Goal: Find specific page/section: Find specific page/section

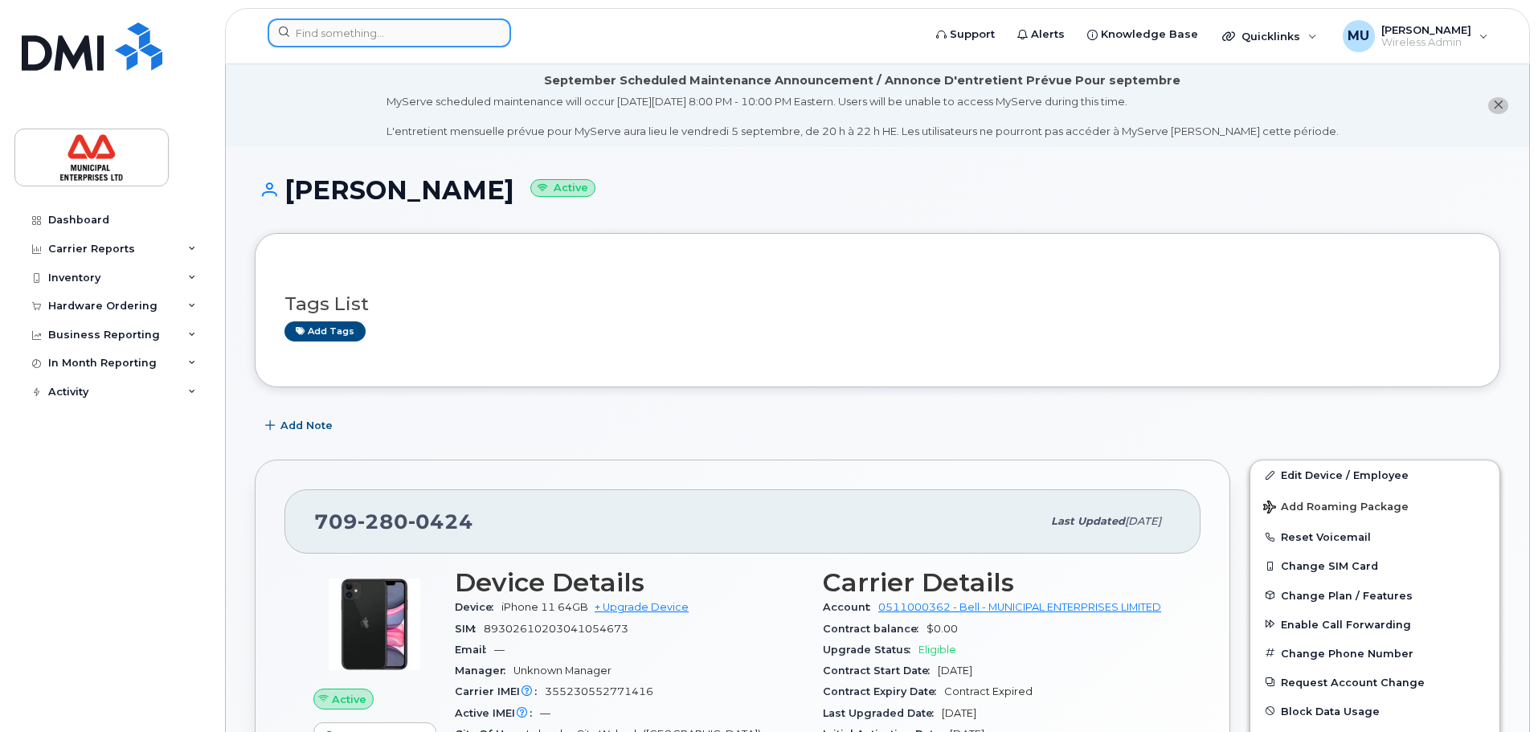
scroll to position [1125, 0]
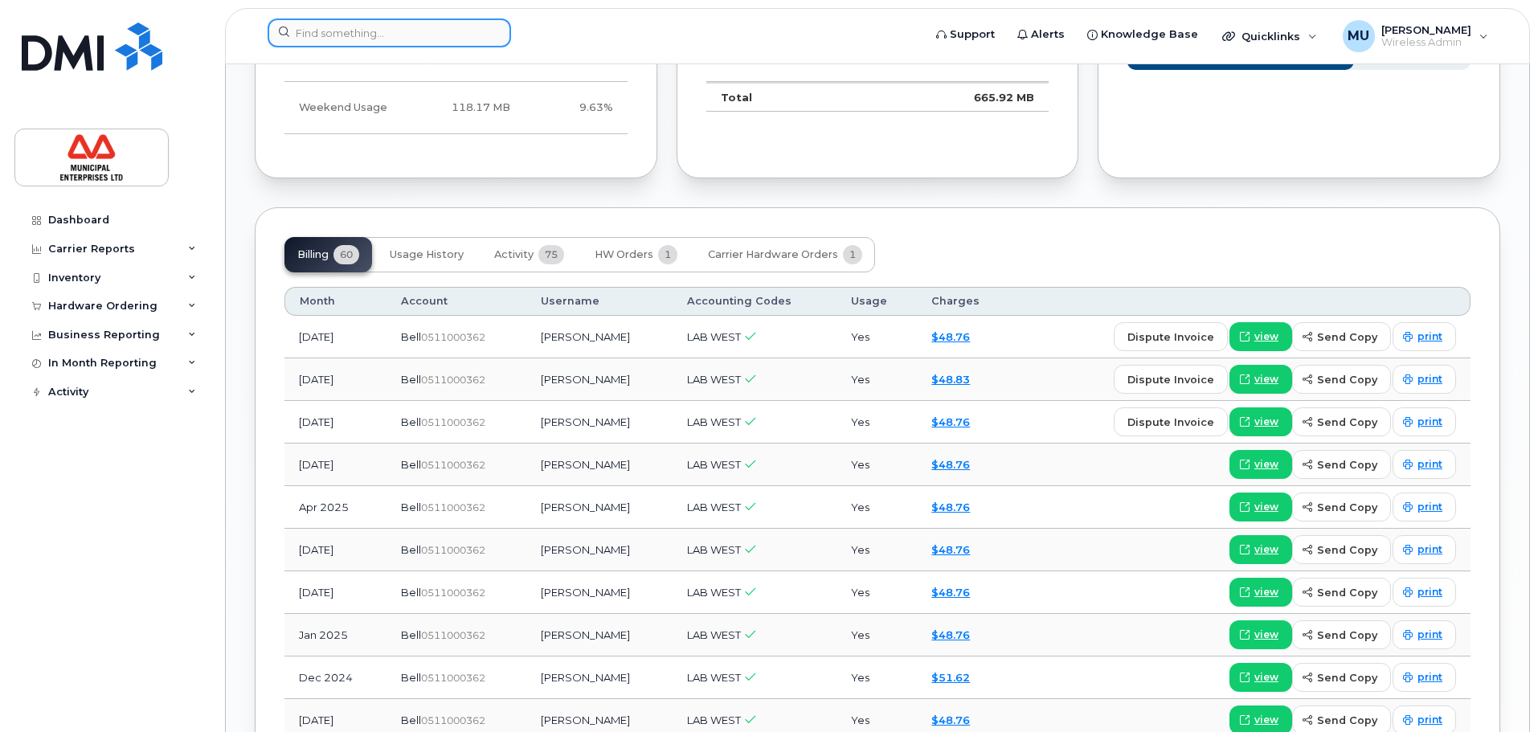
click at [417, 31] on input at bounding box center [389, 32] width 243 height 29
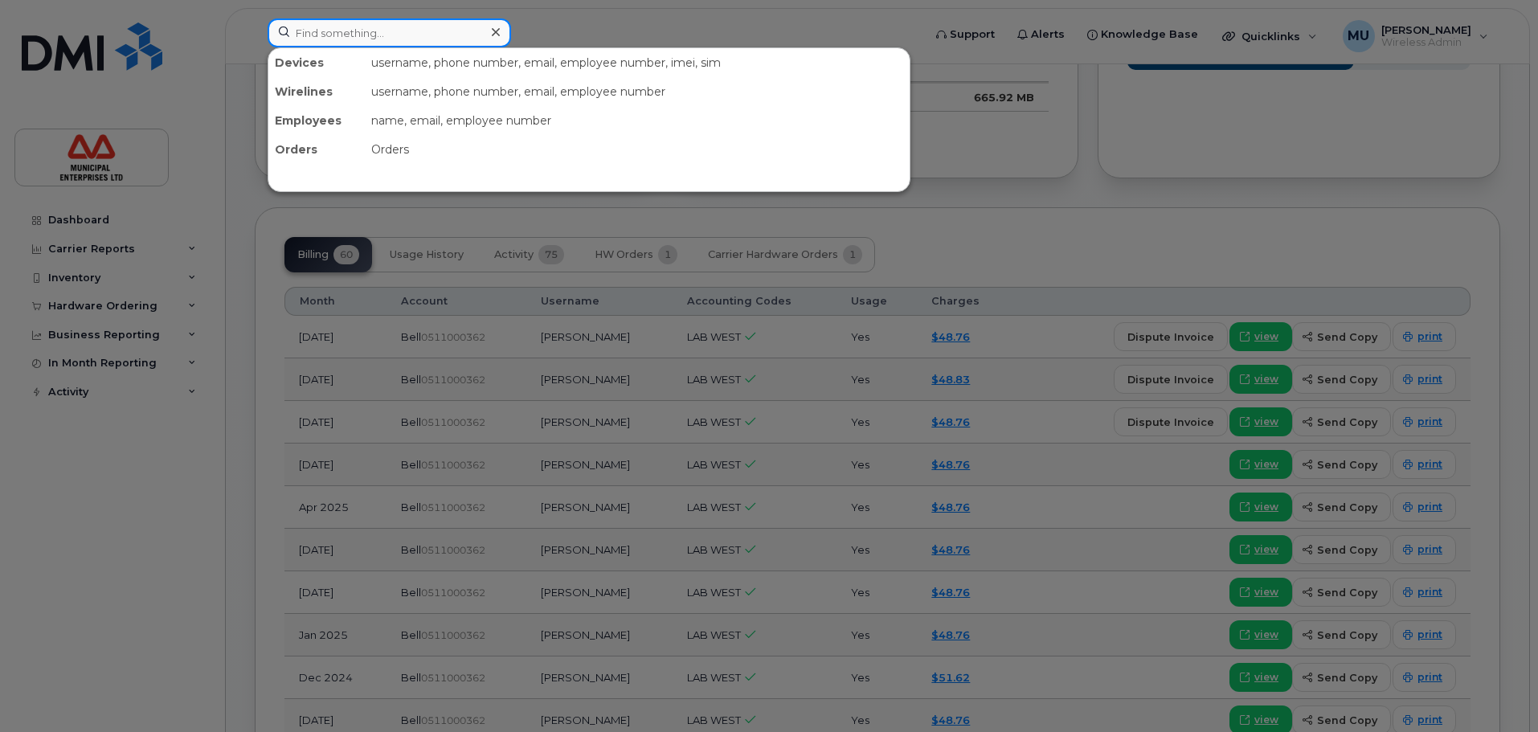
paste input "L2 - ERP PROJECTS"
type input "L2 - ERP PROJECTS"
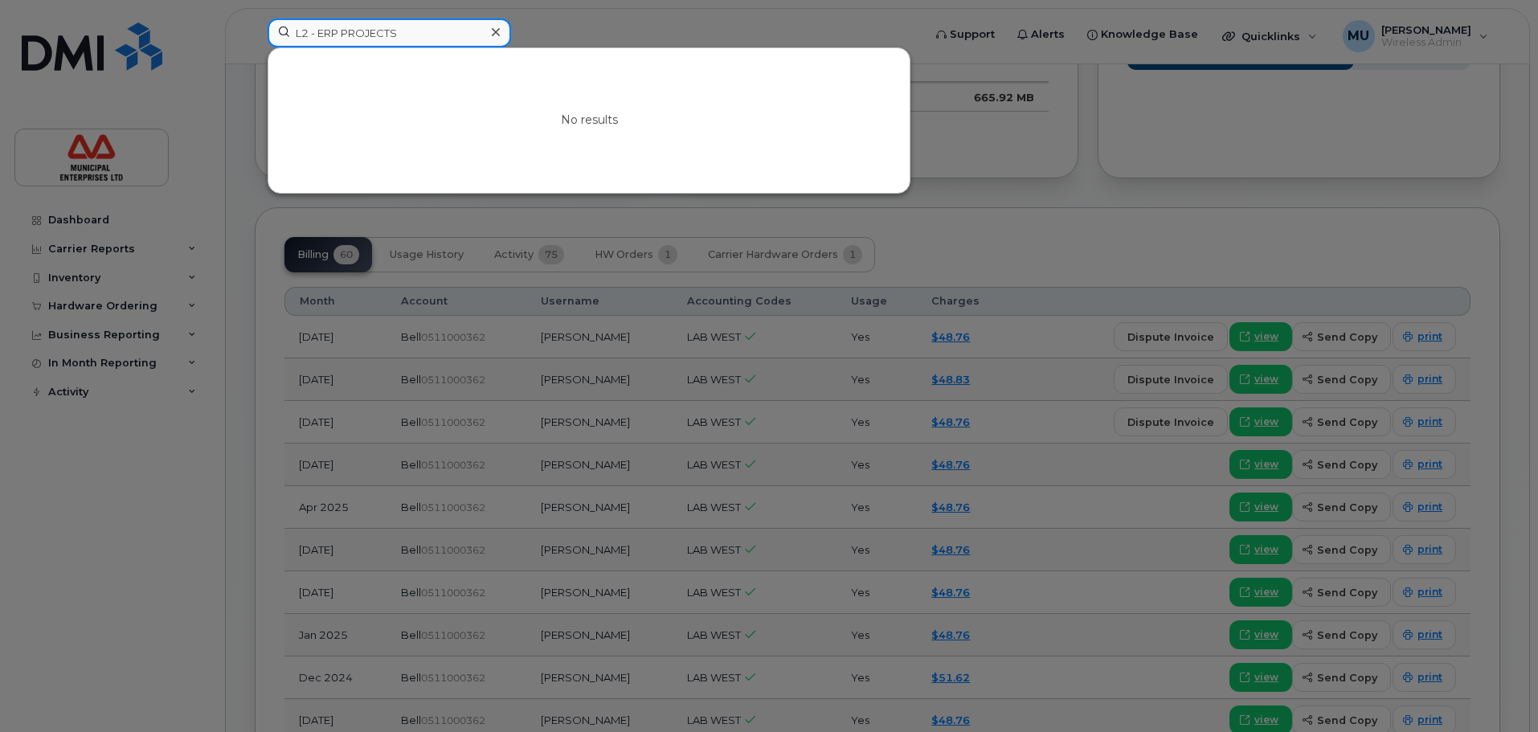
drag, startPoint x: 415, startPoint y: 31, endPoint x: 13, endPoint y: -20, distance: 405.8
click at [13, 0] on html "L2 - ERP PROJECTS No results Support Alerts Knowledge Base Quicklinks Suspend /…" at bounding box center [769, 210] width 1538 height 2671
drag, startPoint x: 380, startPoint y: 32, endPoint x: 0, endPoint y: -27, distance: 384.5
click at [0, 0] on html "Nicolas M No results Support Alerts Knowledge Base Quicklinks Suspend / Cancel …" at bounding box center [769, 210] width 1538 height 2671
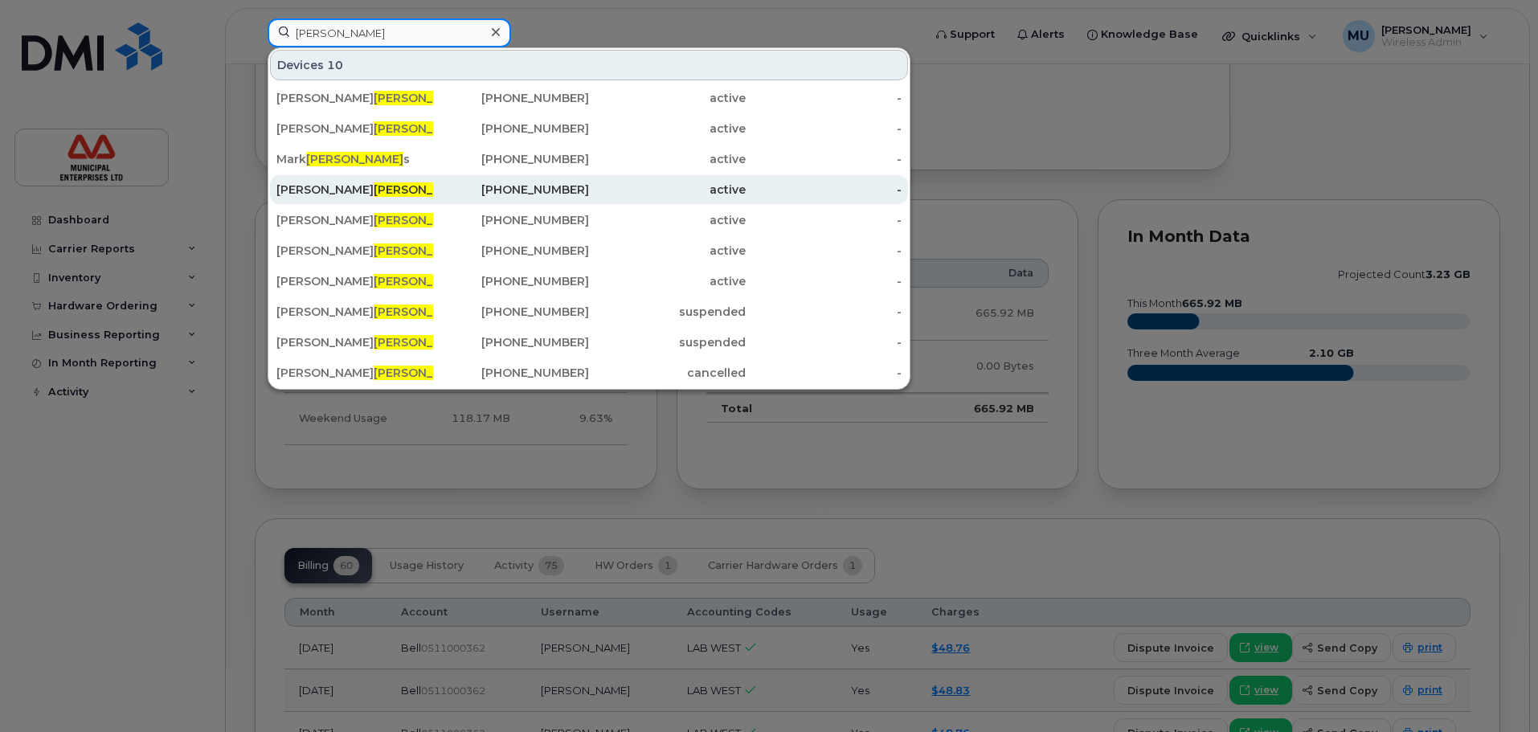
scroll to position [803, 0]
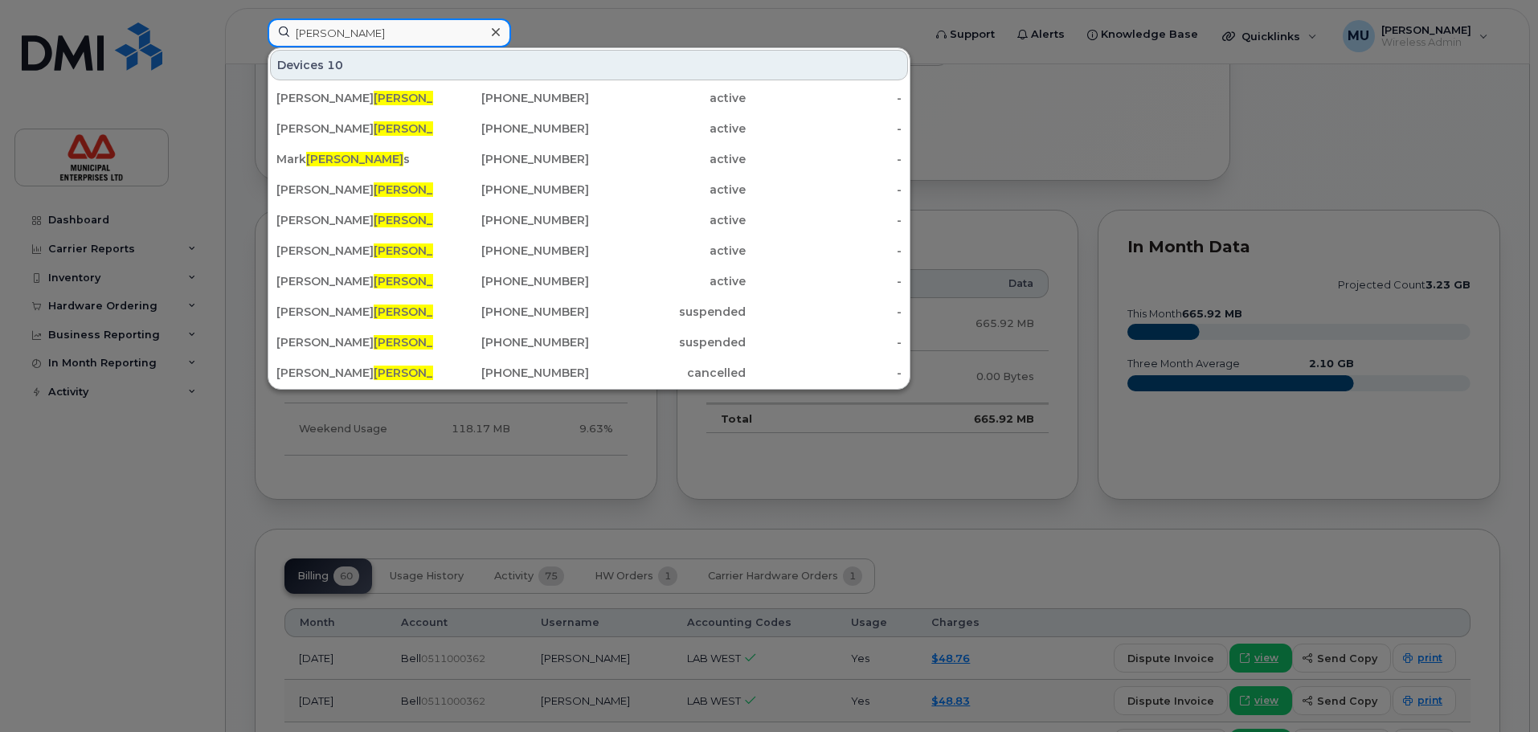
drag, startPoint x: 381, startPoint y: 26, endPoint x: 0, endPoint y: 32, distance: 380.9
click at [255, 32] on div "Moore Devices 10 Andrew Moore 902-717-4890 active - Robert Moore 902-237-0598 a…" at bounding box center [590, 35] width 670 height 35
paste input "(902) 897-8577"
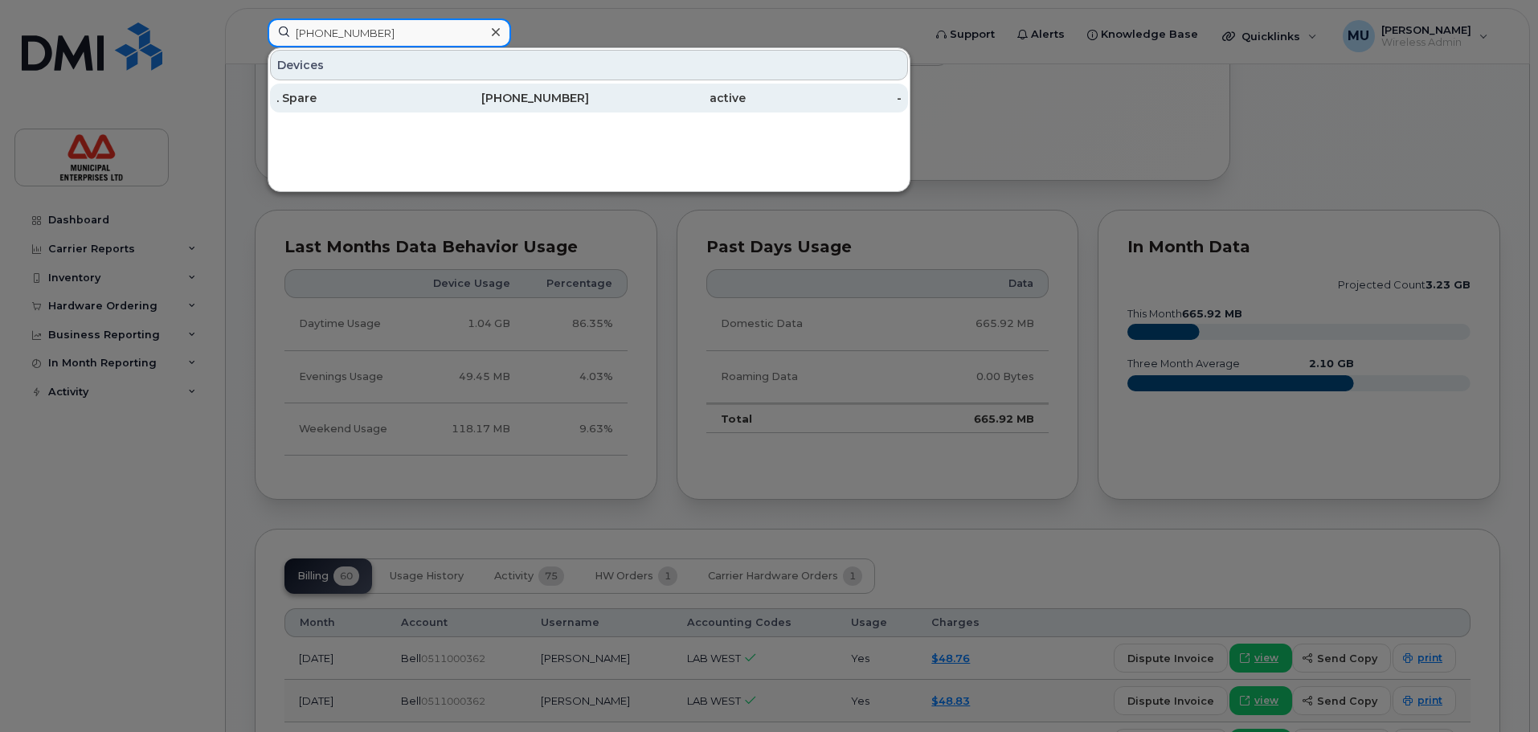
type input "(902) 897-8577"
click at [311, 97] on div ". Spare" at bounding box center [354, 98] width 157 height 16
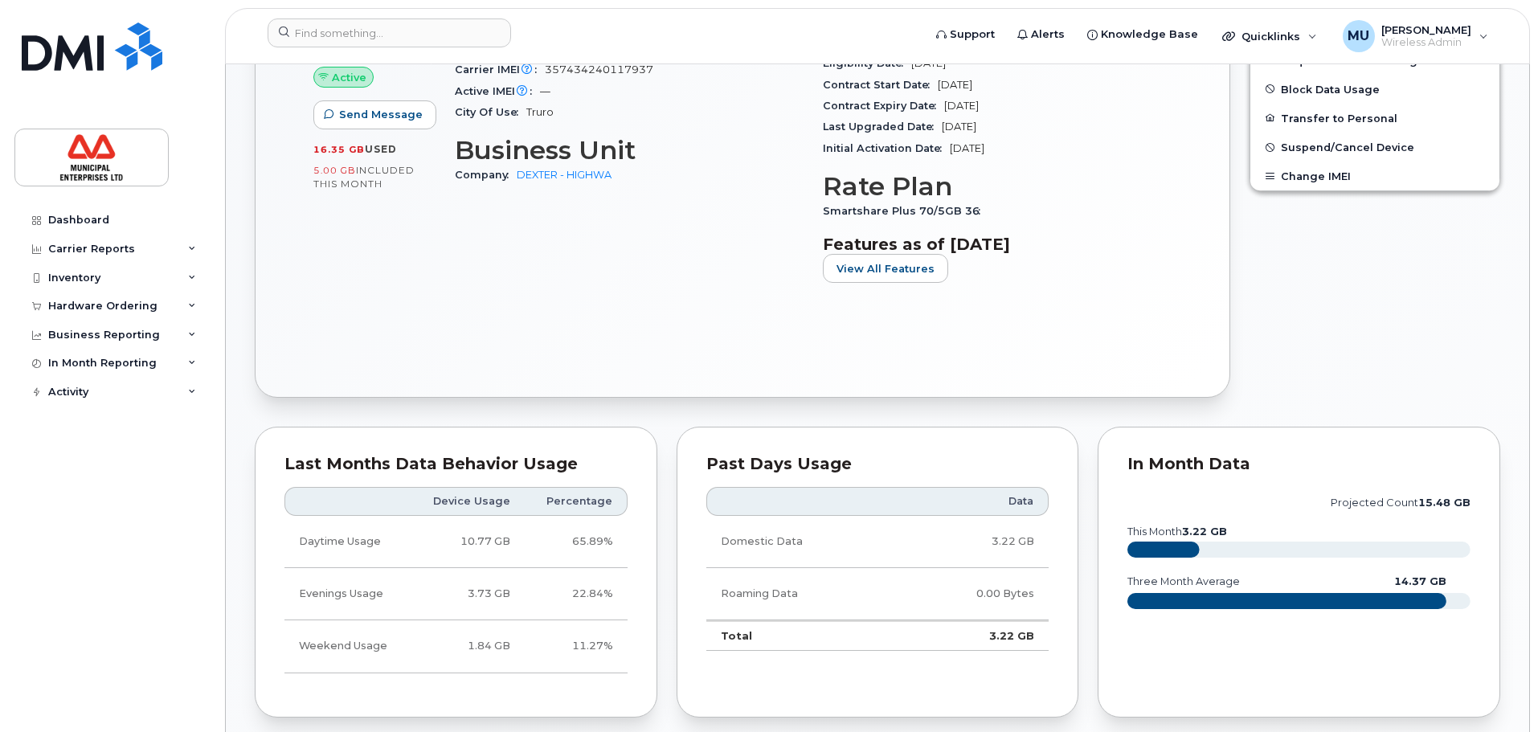
scroll to position [402, 0]
